Goal: Find specific page/section: Find specific page/section

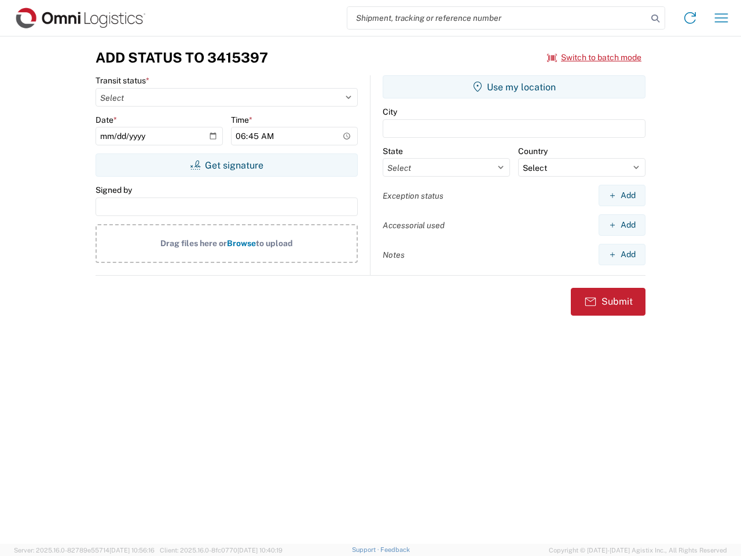
click at [497, 18] on input "search" at bounding box center [497, 18] width 300 height 22
click at [655, 19] on icon at bounding box center [655, 18] width 16 height 16
click at [690, 18] on icon at bounding box center [690, 18] width 19 height 19
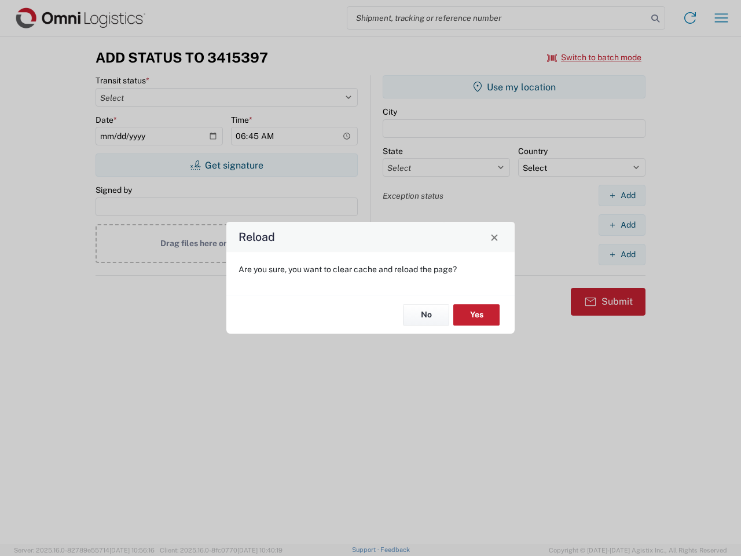
click at [721, 18] on div "Reload Are you sure, you want to clear cache and reload the page? No Yes" at bounding box center [370, 278] width 741 height 556
click at [594, 57] on div "Reload Are you sure, you want to clear cache and reload the page? No Yes" at bounding box center [370, 278] width 741 height 556
click at [226, 165] on div "Reload Are you sure, you want to clear cache and reload the page? No Yes" at bounding box center [370, 278] width 741 height 556
click at [514, 87] on div "Reload Are you sure, you want to clear cache and reload the page? No Yes" at bounding box center [370, 278] width 741 height 556
click at [621, 195] on div "Reload Are you sure, you want to clear cache and reload the page? No Yes" at bounding box center [370, 278] width 741 height 556
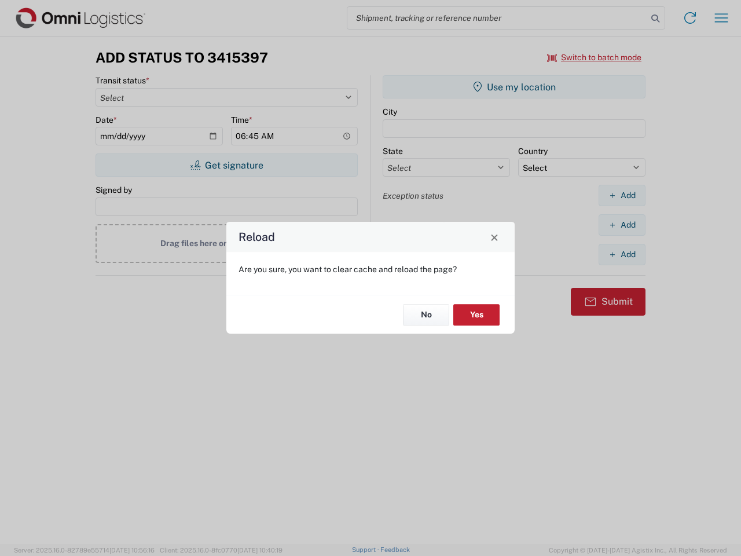
click at [621, 225] on div "Reload Are you sure, you want to clear cache and reload the page? No Yes" at bounding box center [370, 278] width 741 height 556
click at [621, 254] on div "Reload Are you sure, you want to clear cache and reload the page? No Yes" at bounding box center [370, 278] width 741 height 556
